Goal: Check status: Check status

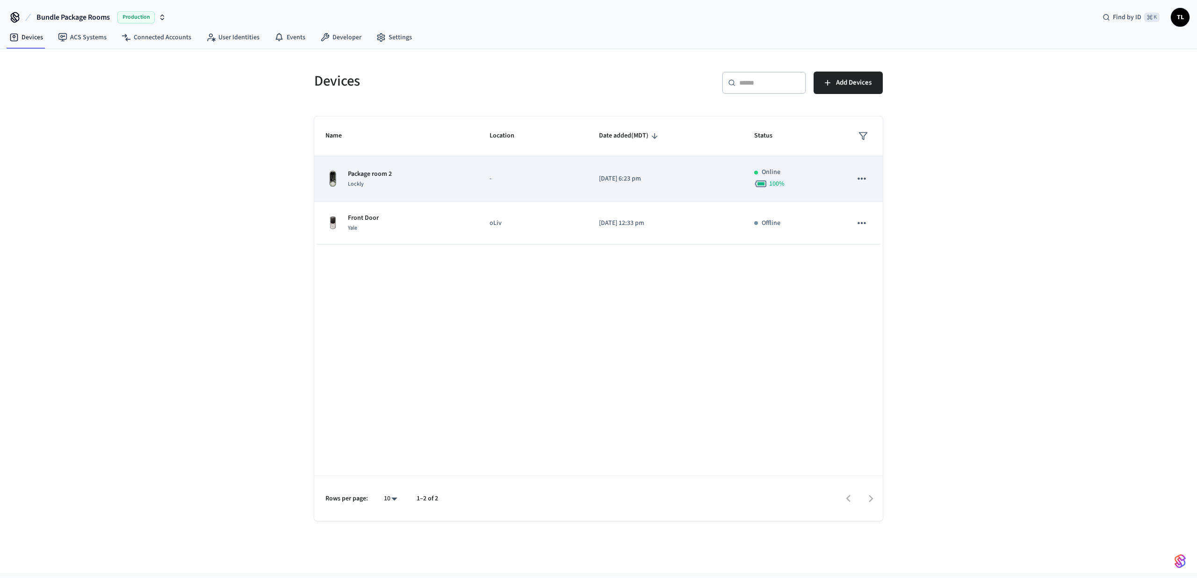
click at [410, 180] on div "Package room 2 Lockly" at bounding box center [396, 179] width 142 height 20
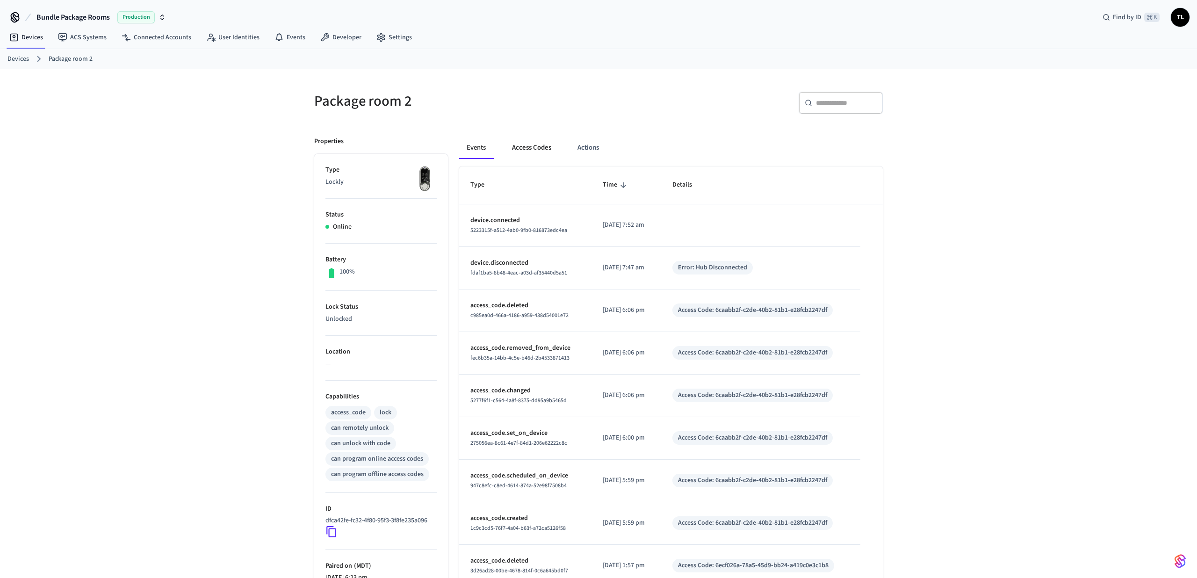
click at [538, 151] on button "Access Codes" at bounding box center [531, 147] width 54 height 22
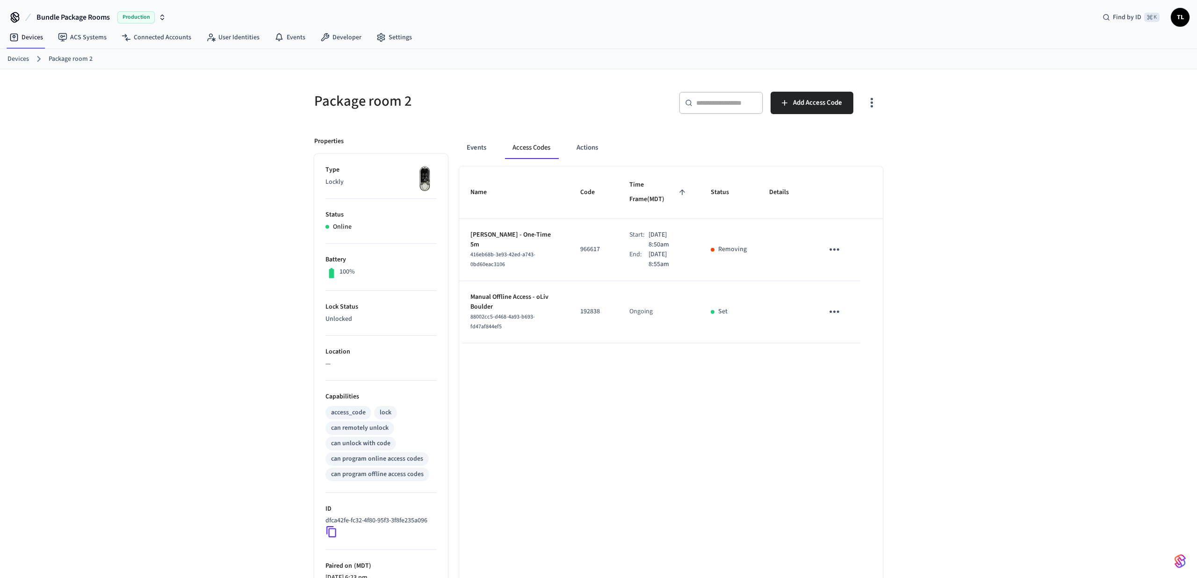
click at [24, 59] on link "Devices" at bounding box center [18, 59] width 22 height 10
